Goal: Navigation & Orientation: Find specific page/section

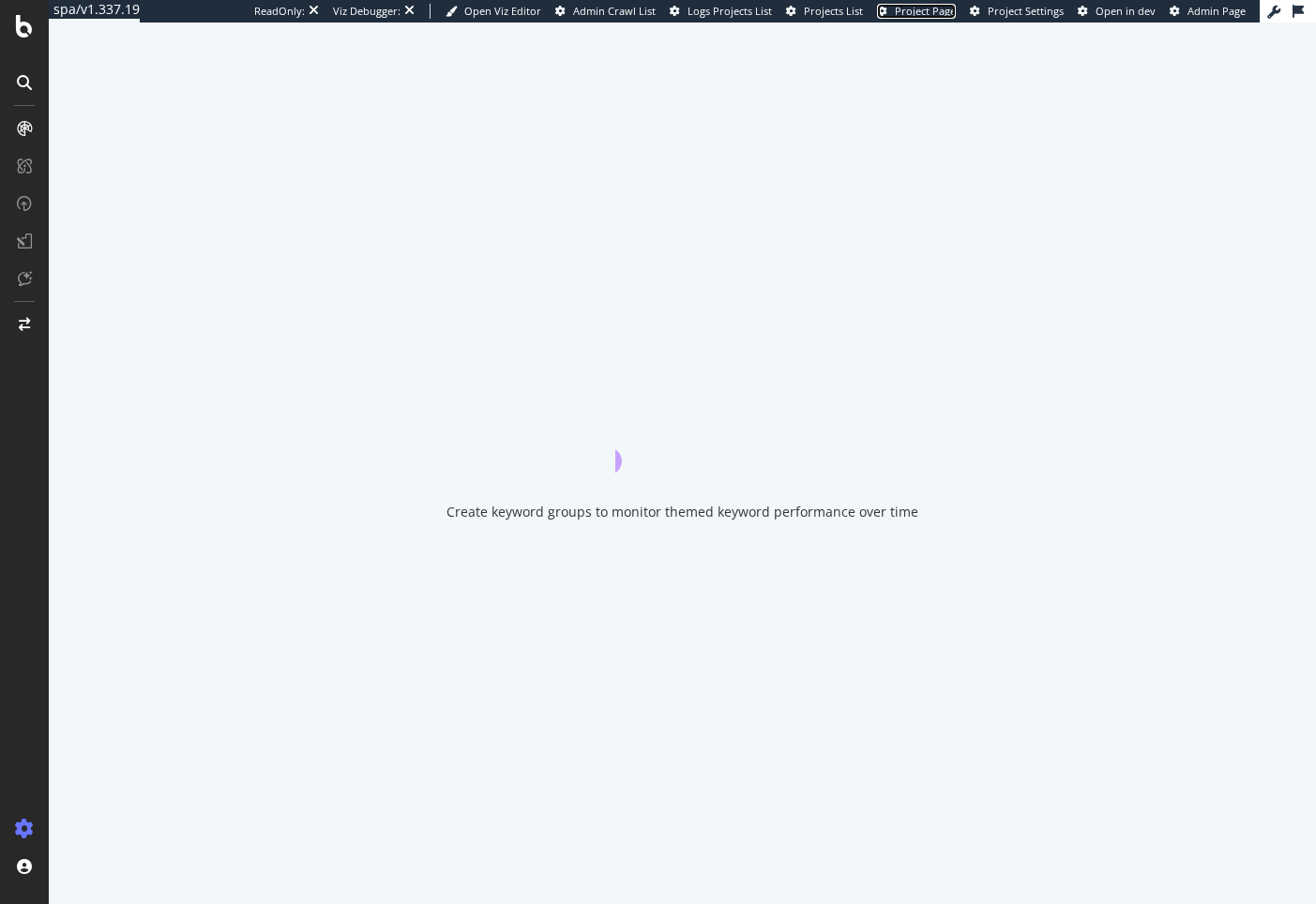
click at [921, 12] on span "Project Page" at bounding box center [924, 11] width 61 height 15
click at [617, 14] on span "Admin Crawl List" at bounding box center [614, 11] width 82 height 15
